Goal: Task Accomplishment & Management: Use online tool/utility

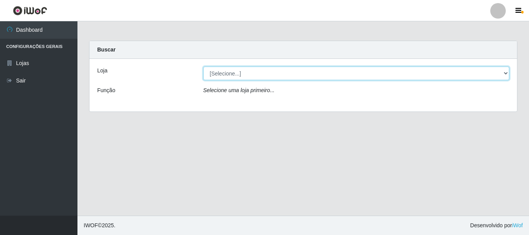
drag, startPoint x: 508, startPoint y: 69, endPoint x: 505, endPoint y: 72, distance: 4.1
click at [506, 72] on select "[Selecione...] Nordestão - Alecrim" at bounding box center [356, 74] width 306 height 14
select select "453"
click at [203, 67] on select "[Selecione...] Nordestão - Alecrim" at bounding box center [356, 74] width 306 height 14
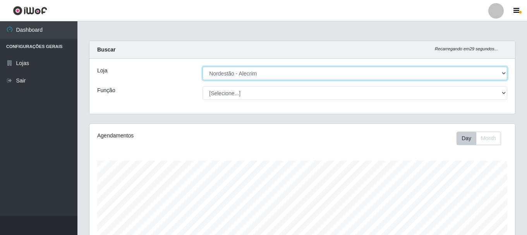
scroll to position [161, 426]
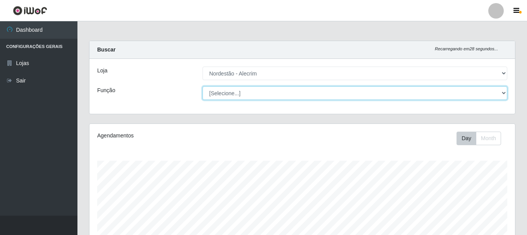
click at [506, 93] on select "[Selecione...] Balconista + Balconista de Padaria Balconista de Padaria ++ Emba…" at bounding box center [354, 93] width 305 height 14
click at [202, 86] on select "[Selecione...] Balconista + Balconista de Padaria Balconista de Padaria ++ Emba…" at bounding box center [354, 93] width 305 height 14
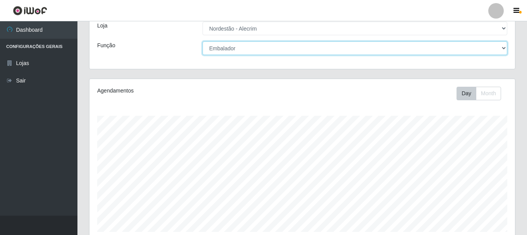
scroll to position [0, 0]
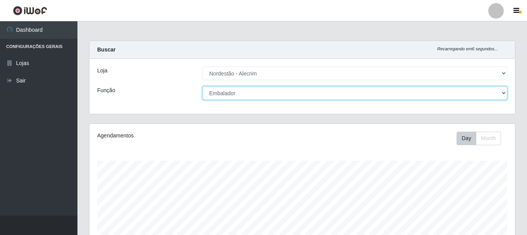
click at [504, 91] on select "[Selecione...] Balconista + Balconista de Padaria Balconista de Padaria ++ Emba…" at bounding box center [354, 93] width 305 height 14
select select "70"
click at [202, 86] on select "[Selecione...] Balconista + Balconista de Padaria Balconista de Padaria ++ Emba…" at bounding box center [354, 93] width 305 height 14
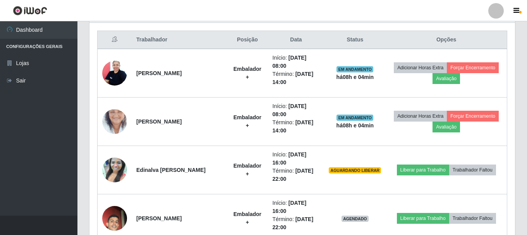
scroll to position [383, 0]
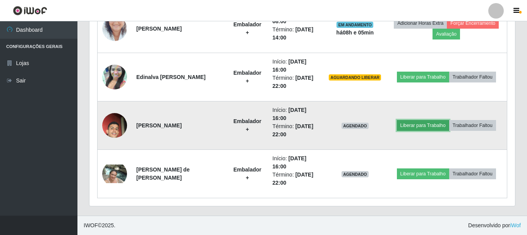
click at [406, 127] on button "Liberar para Trabalho" at bounding box center [423, 125] width 52 height 11
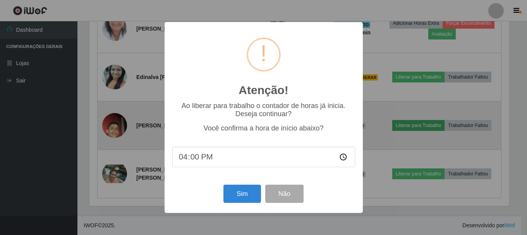
scroll to position [161, 422]
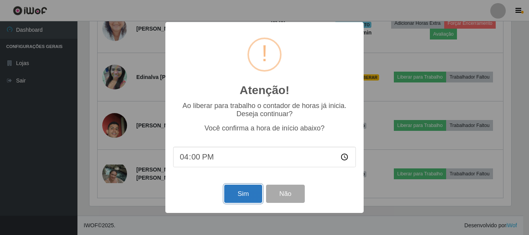
click at [233, 199] on button "Sim" at bounding box center [243, 194] width 38 height 18
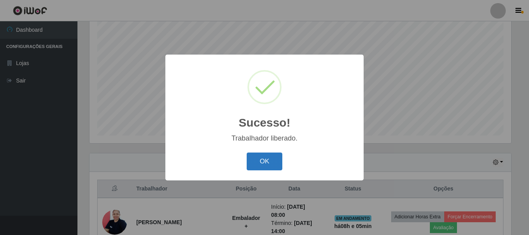
click at [263, 162] on button "OK" at bounding box center [265, 162] width 36 height 18
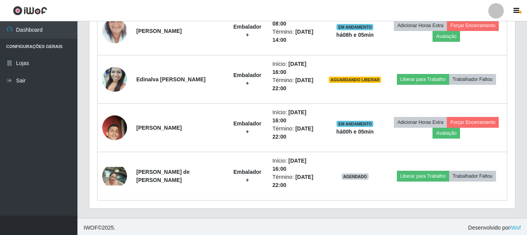
scroll to position [383, 0]
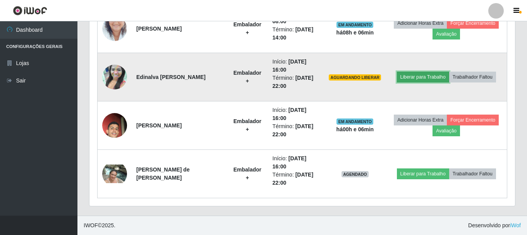
click at [429, 79] on button "Liberar para Trabalho" at bounding box center [423, 77] width 52 height 11
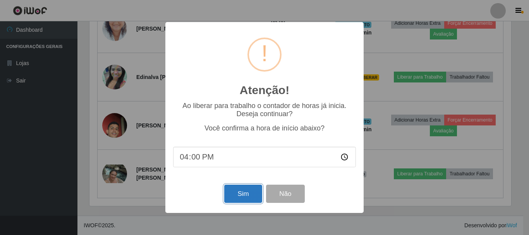
click at [241, 195] on button "Sim" at bounding box center [243, 194] width 38 height 18
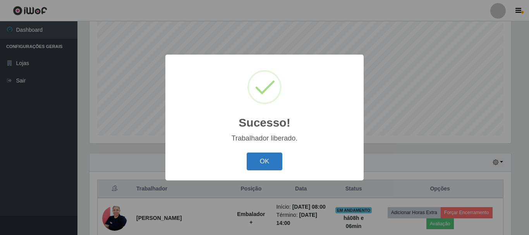
click at [263, 166] on button "OK" at bounding box center [265, 162] width 36 height 18
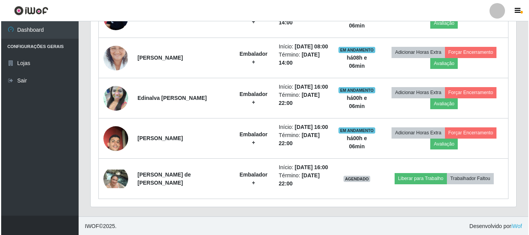
scroll to position [343, 0]
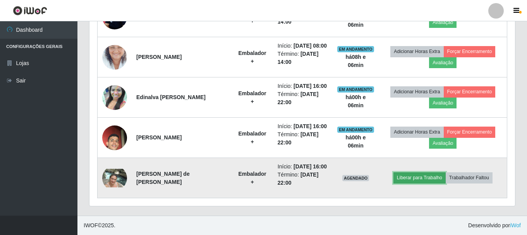
click at [428, 178] on button "Liberar para Trabalho" at bounding box center [419, 177] width 52 height 11
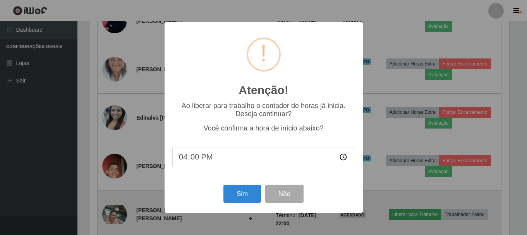
scroll to position [161, 422]
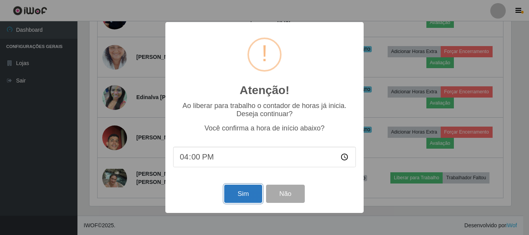
click at [238, 196] on button "Sim" at bounding box center [243, 194] width 38 height 18
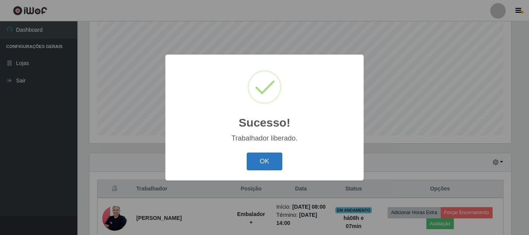
click at [263, 161] on button "OK" at bounding box center [265, 162] width 36 height 18
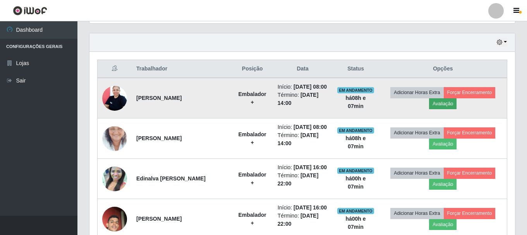
scroll to position [219, 0]
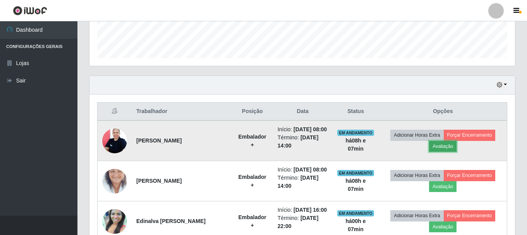
click at [449, 147] on button "Avaliação" at bounding box center [442, 146] width 27 height 11
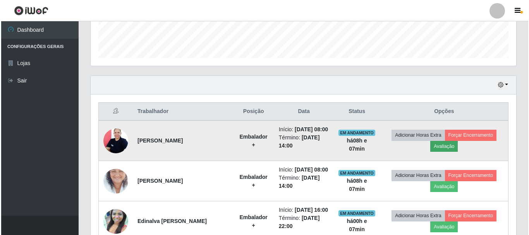
scroll to position [161, 422]
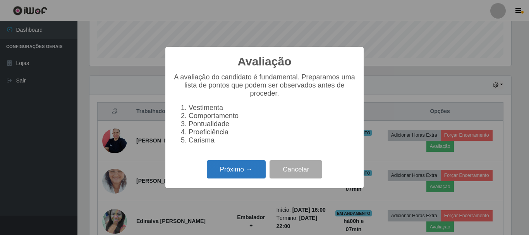
click at [241, 172] on button "Próximo →" at bounding box center [236, 169] width 59 height 18
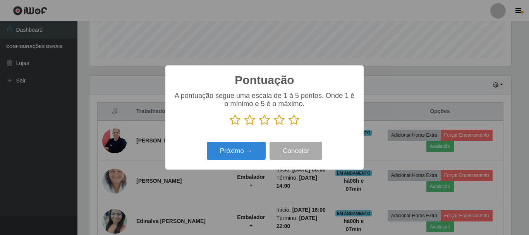
scroll to position [387010, 386749]
click at [287, 124] on p at bounding box center [264, 120] width 183 height 12
click at [289, 122] on icon at bounding box center [293, 120] width 11 height 12
click at [288, 126] on input "radio" at bounding box center [288, 126] width 0 height 0
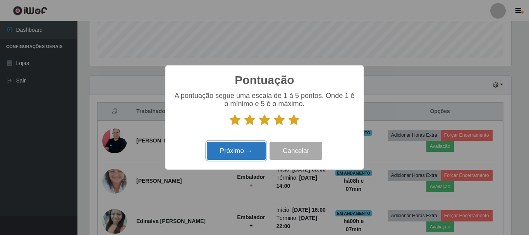
click at [251, 149] on button "Próximo →" at bounding box center [236, 151] width 59 height 18
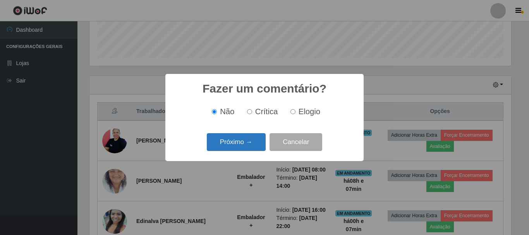
click at [252, 143] on button "Próximo →" at bounding box center [236, 142] width 59 height 18
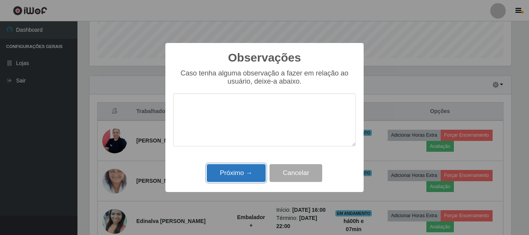
click at [247, 182] on button "Próximo →" at bounding box center [236, 173] width 59 height 18
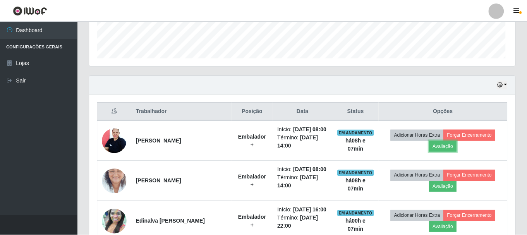
scroll to position [161, 426]
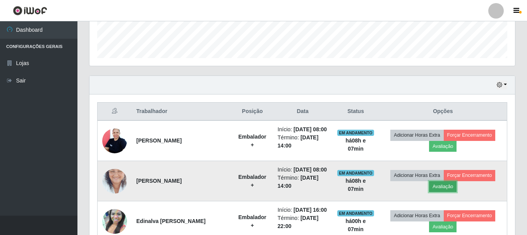
click at [445, 191] on button "Avaliação" at bounding box center [442, 186] width 27 height 11
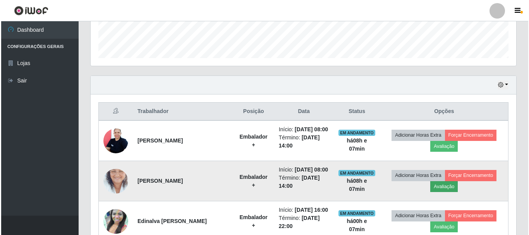
scroll to position [161, 422]
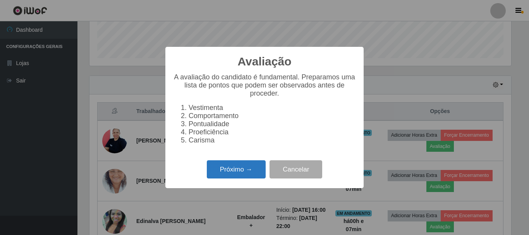
click at [226, 176] on button "Próximo →" at bounding box center [236, 169] width 59 height 18
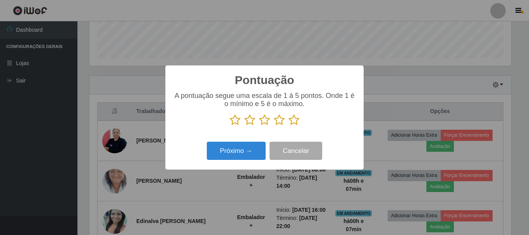
click at [295, 118] on icon at bounding box center [293, 120] width 11 height 12
click at [288, 126] on input "radio" at bounding box center [288, 126] width 0 height 0
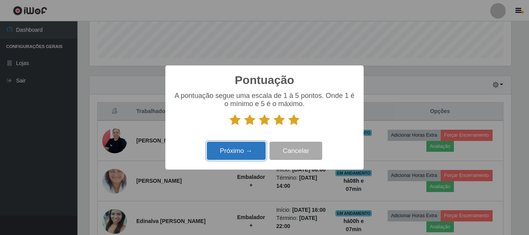
click at [235, 150] on button "Próximo →" at bounding box center [236, 151] width 59 height 18
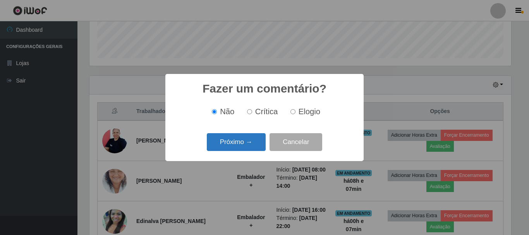
click at [247, 139] on button "Próximo →" at bounding box center [236, 142] width 59 height 18
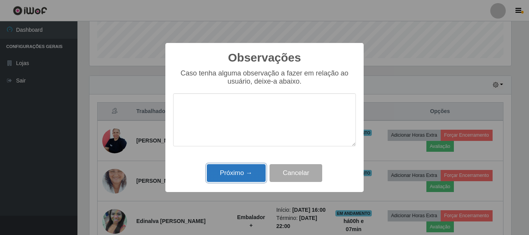
click at [244, 176] on button "Próximo →" at bounding box center [236, 173] width 59 height 18
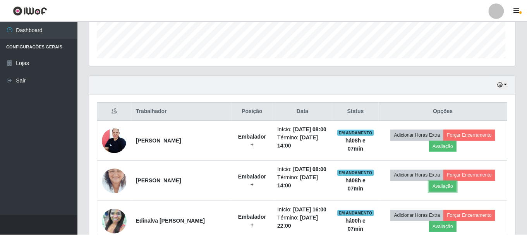
scroll to position [161, 426]
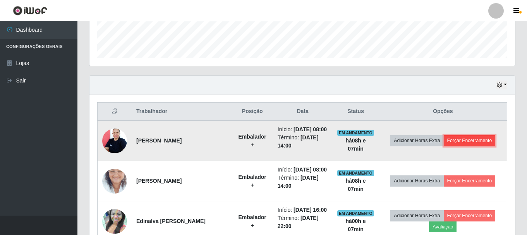
click at [470, 137] on button "Forçar Encerramento" at bounding box center [470, 140] width 52 height 11
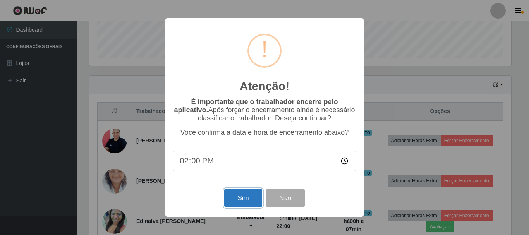
click at [243, 198] on button "Sim" at bounding box center [243, 198] width 38 height 18
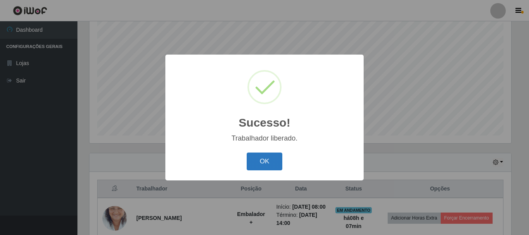
click at [275, 162] on button "OK" at bounding box center [265, 162] width 36 height 18
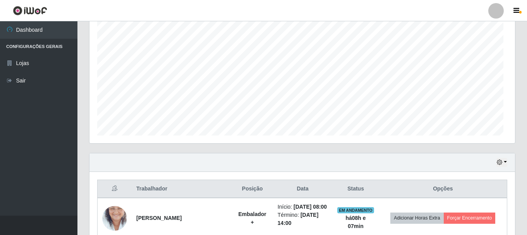
scroll to position [0, 0]
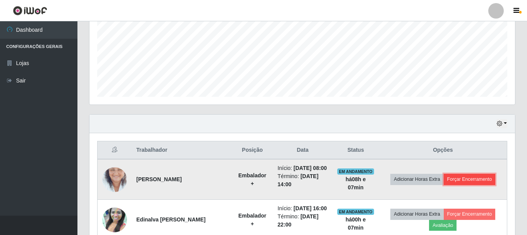
click at [461, 180] on button "Forçar Encerramento" at bounding box center [470, 179] width 52 height 11
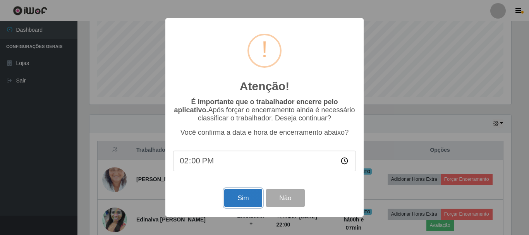
click at [238, 201] on button "Sim" at bounding box center [243, 198] width 38 height 18
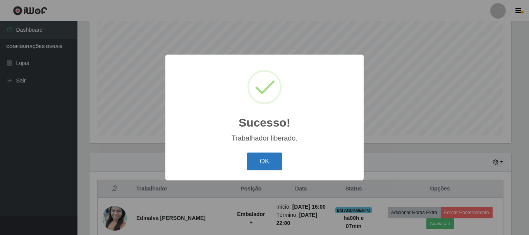
click at [260, 159] on button "OK" at bounding box center [265, 162] width 36 height 18
